Goal: Information Seeking & Learning: Learn about a topic

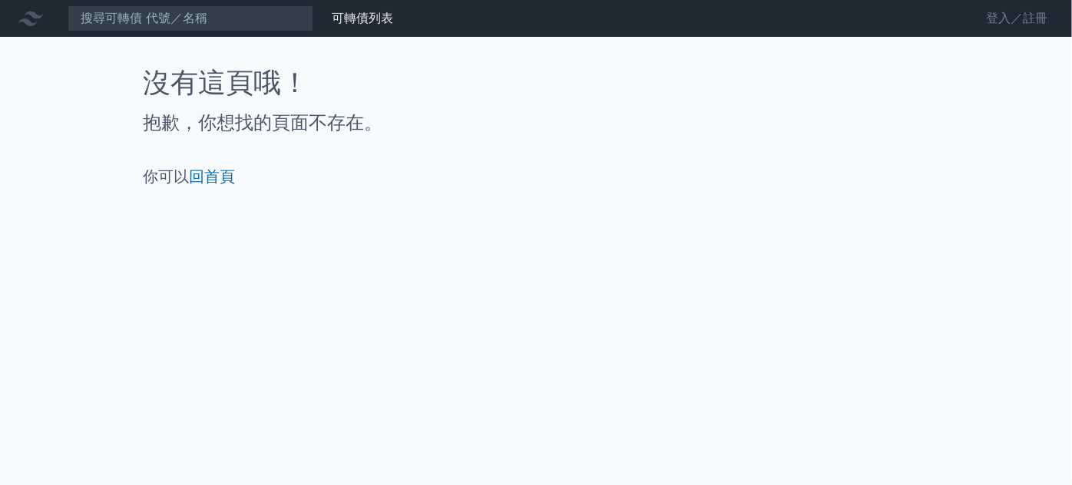
click at [1036, 11] on link "登入／註冊" at bounding box center [1017, 18] width 86 height 25
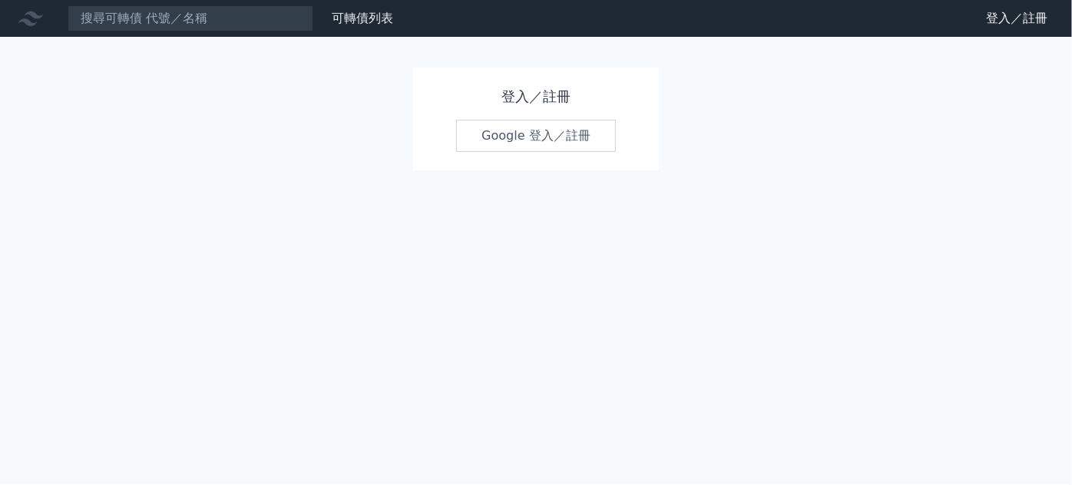
click at [531, 120] on div "Google 登入／註冊" at bounding box center [536, 136] width 160 height 32
click at [532, 124] on link "Google 登入／註冊" at bounding box center [536, 136] width 160 height 32
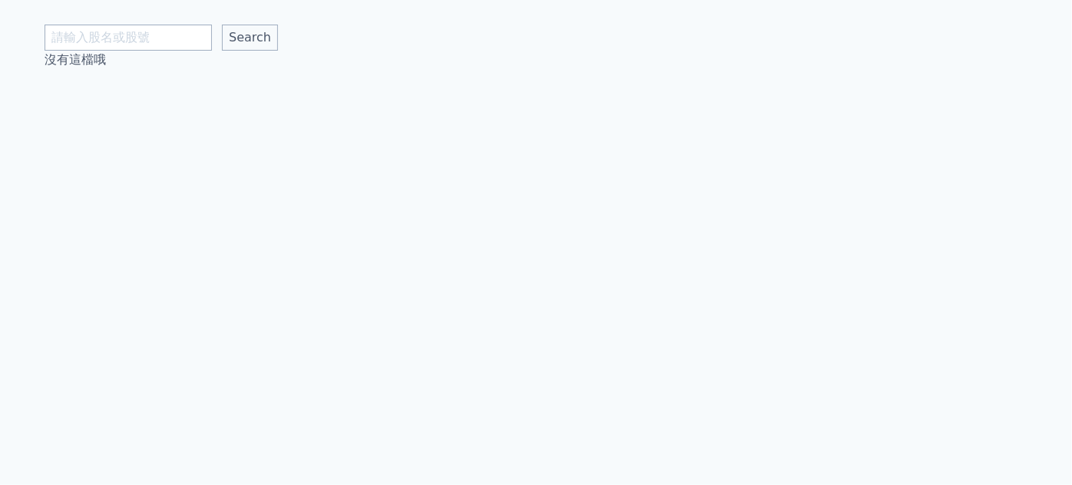
click at [160, 39] on input "text" at bounding box center [128, 38] width 167 height 26
type input "華"
type input "廣華"
click at [222, 25] on input "Search" at bounding box center [250, 38] width 56 height 26
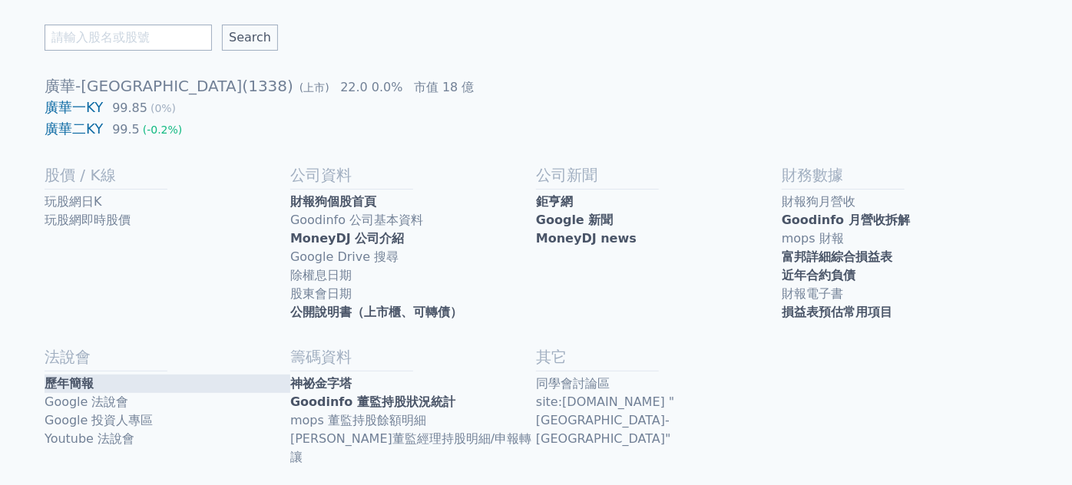
click at [97, 389] on link "歷年簡報" at bounding box center [168, 384] width 246 height 18
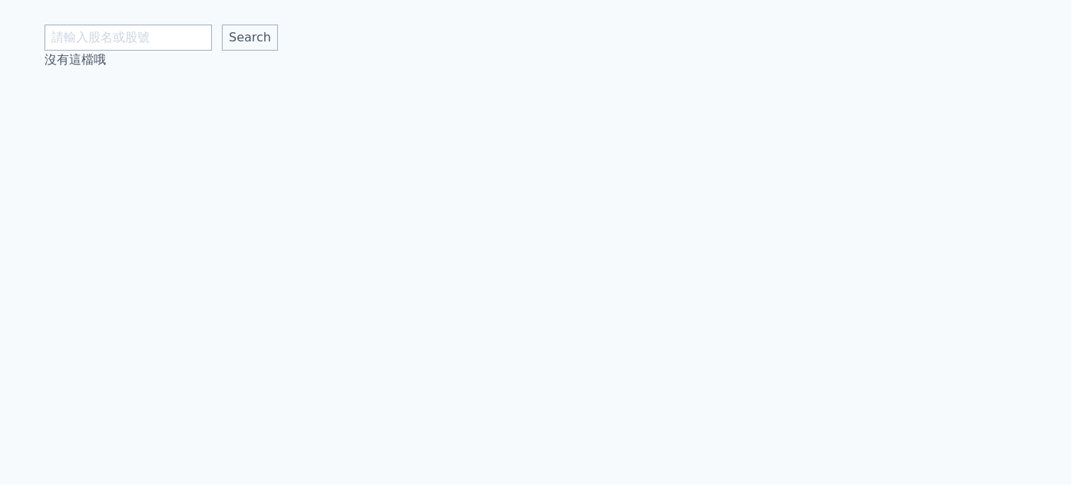
click at [187, 33] on input "text" at bounding box center [128, 38] width 167 height 26
click at [157, 36] on input "text" at bounding box center [128, 38] width 167 height 26
type input "廣"
click at [222, 43] on input "Search" at bounding box center [250, 38] width 56 height 26
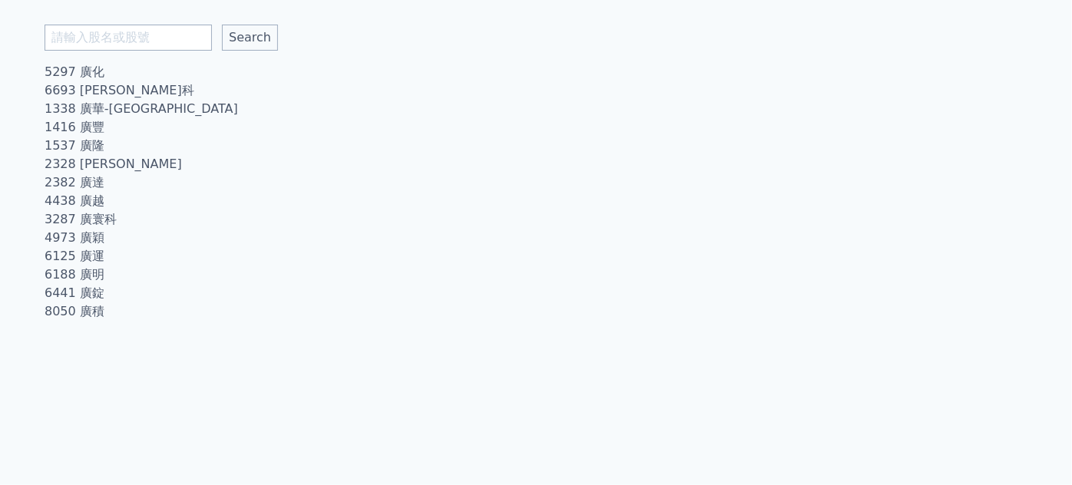
click at [139, 38] on input "text" at bounding box center [128, 38] width 167 height 26
click at [203, 305] on li "8050 廣積" at bounding box center [536, 312] width 983 height 18
click at [108, 109] on link "1338 廣華-KY" at bounding box center [142, 108] width 194 height 15
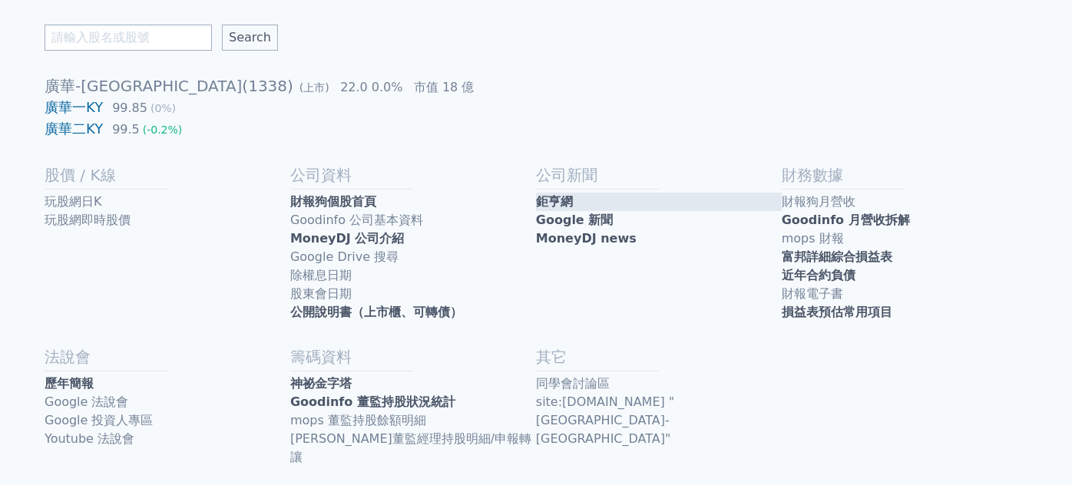
click at [630, 197] on link "鉅亨網" at bounding box center [659, 202] width 246 height 18
click at [585, 220] on link "Google 新聞" at bounding box center [659, 220] width 246 height 18
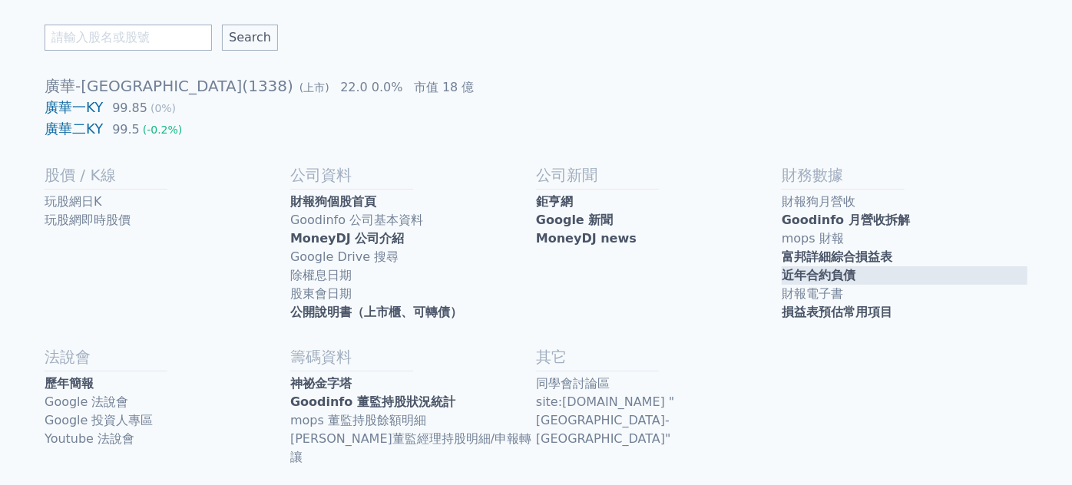
click at [887, 268] on link "近年合約負債" at bounding box center [905, 275] width 246 height 18
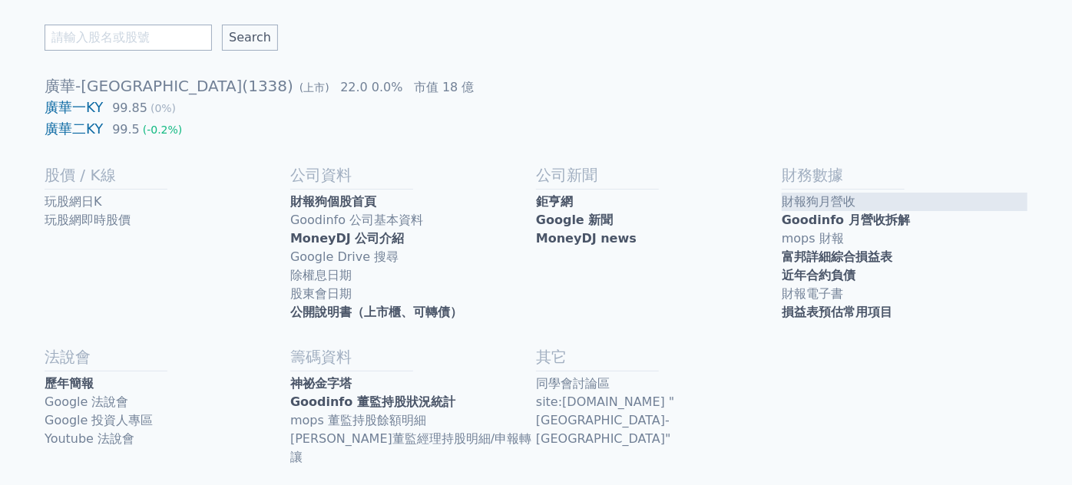
click at [882, 204] on link "財報狗月營收" at bounding box center [905, 202] width 246 height 18
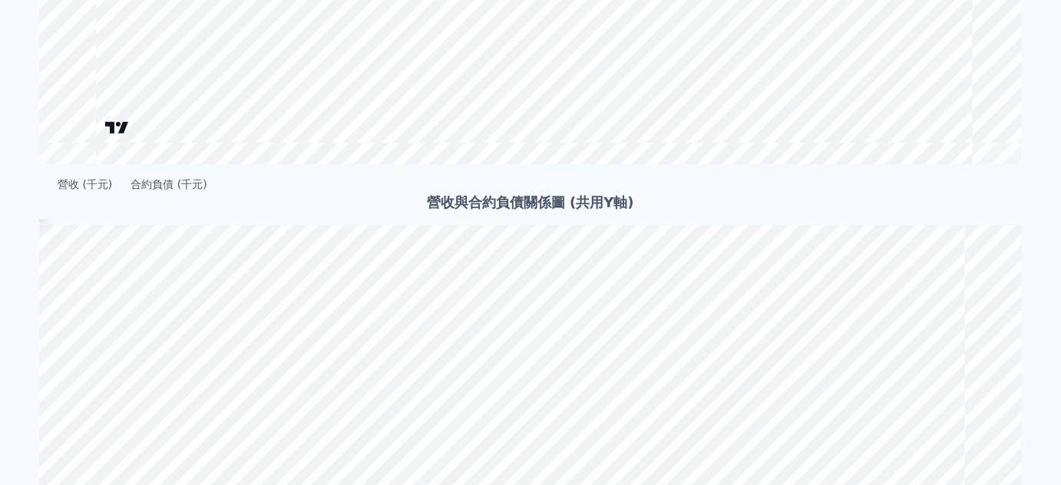
scroll to position [419, 0]
